Goal: Subscribe to service/newsletter: Subscribe to service/newsletter

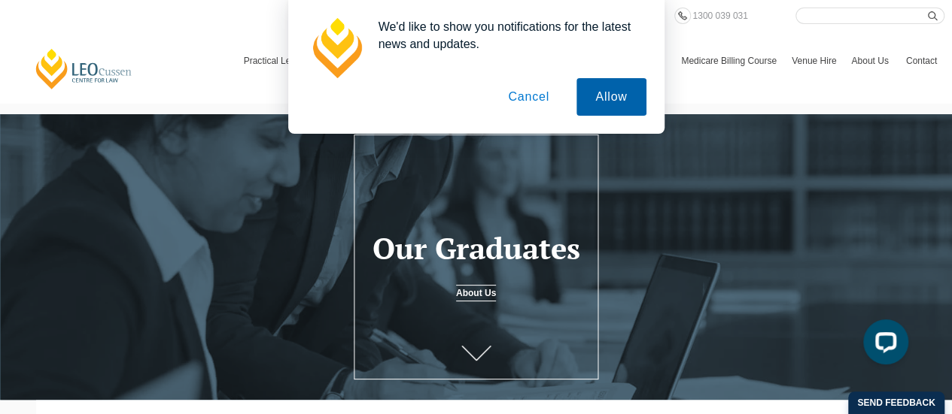
click at [615, 91] on button "Allow" at bounding box center [610, 97] width 69 height 38
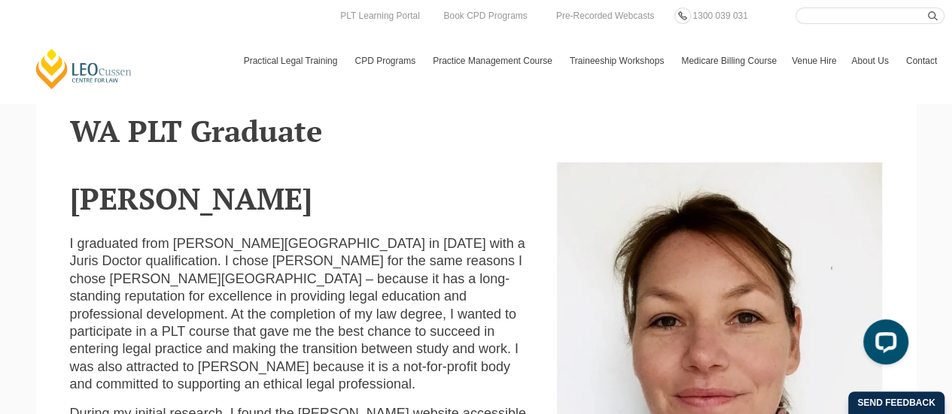
scroll to position [318, 0]
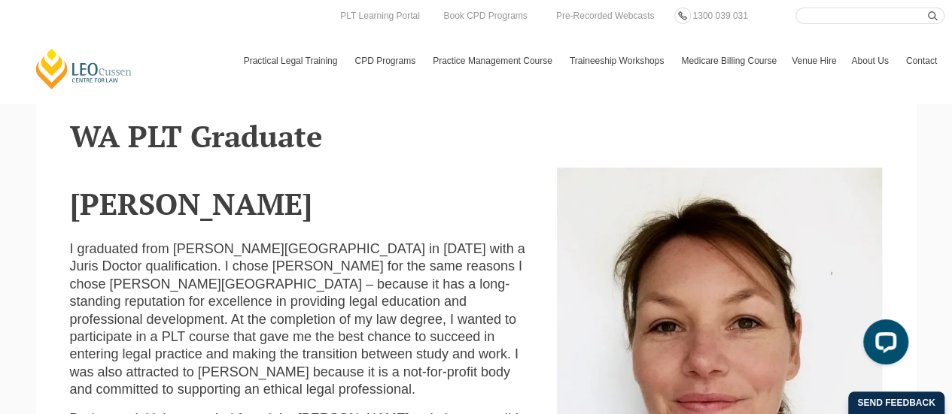
click at [275, 244] on p "I graduated from [PERSON_NAME][GEOGRAPHIC_DATA] in [DATE] with a Juris Doctor q…" at bounding box center [302, 320] width 464 height 159
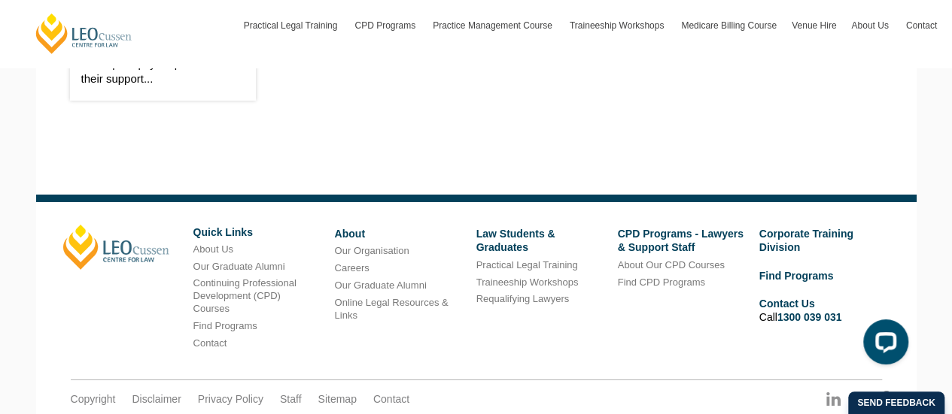
scroll to position [2512, 0]
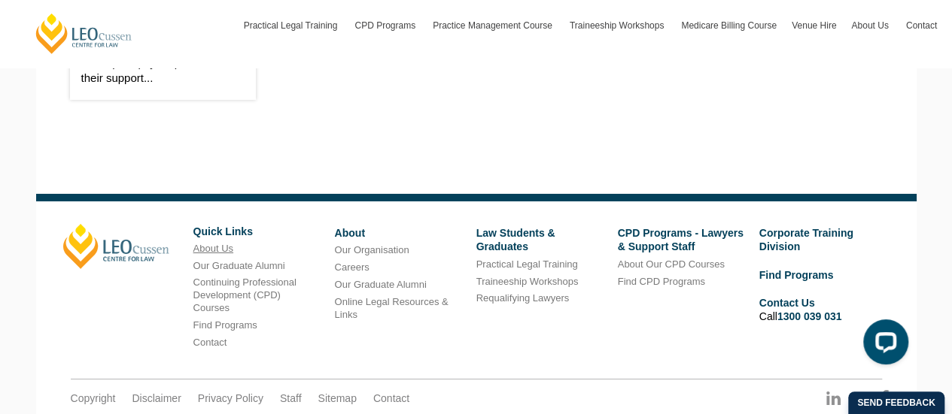
click at [211, 243] on link "About Us" at bounding box center [213, 248] width 40 height 11
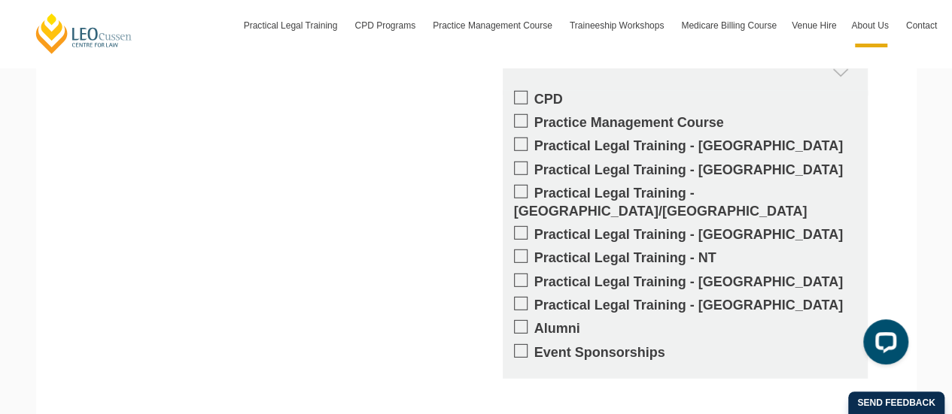
scroll to position [2005, 0]
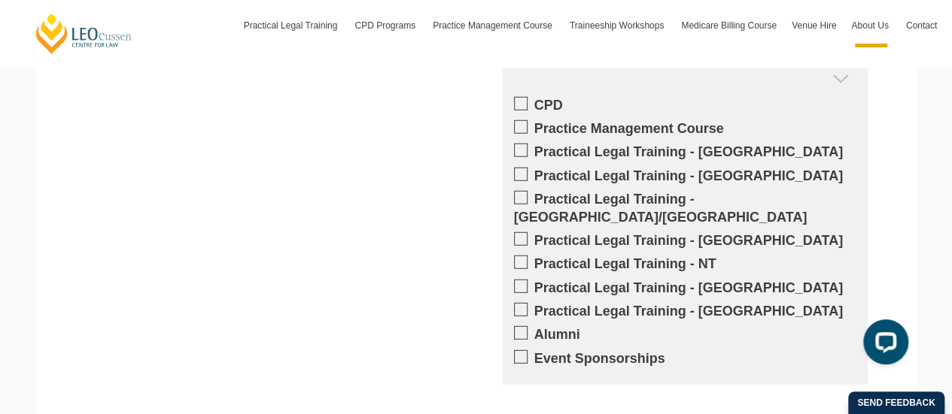
click at [522, 168] on span at bounding box center [521, 175] width 14 height 14
click at [534, 171] on input "Practical Legal Training - WA" at bounding box center [534, 171] width 0 height 0
click at [575, 168] on label "Practical Legal Training - WA" at bounding box center [685, 176] width 342 height 17
click at [534, 171] on input "Practical Legal Training - WA" at bounding box center [534, 171] width 0 height 0
click at [575, 168] on label "Practical Legal Training - WA" at bounding box center [685, 176] width 342 height 17
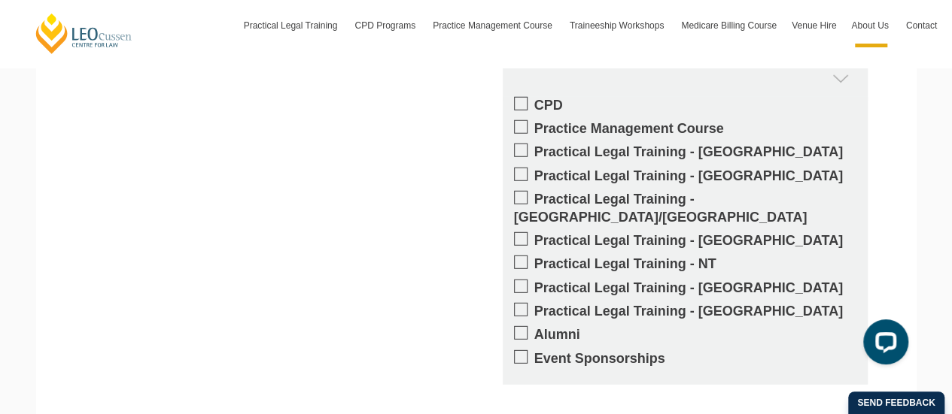
click at [534, 171] on input "Practical Legal Training - WA" at bounding box center [534, 171] width 0 height 0
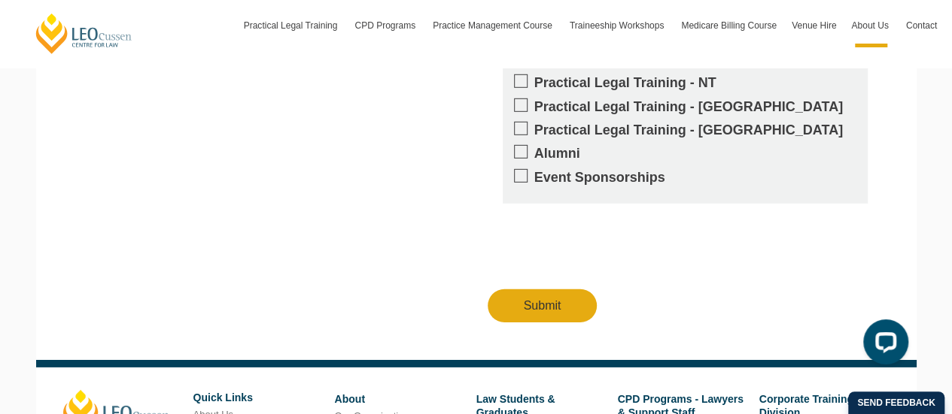
scroll to position [2187, 0]
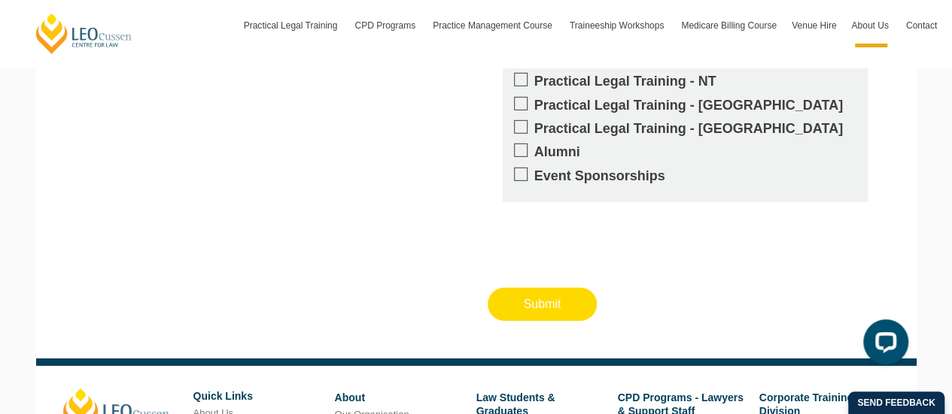
click at [517, 288] on input "Submit" at bounding box center [542, 304] width 110 height 33
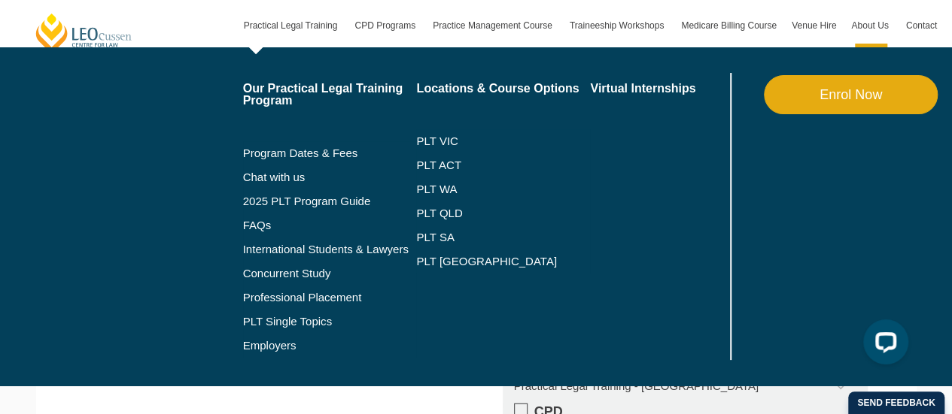
scroll to position [1543, 0]
